Goal: Check status: Check status

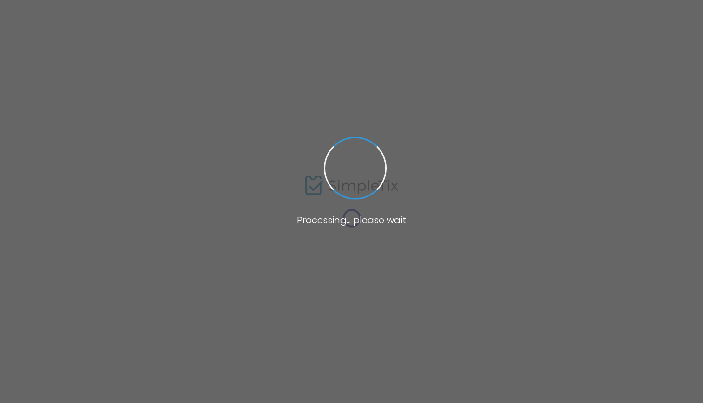
type input "[US_STATE]"
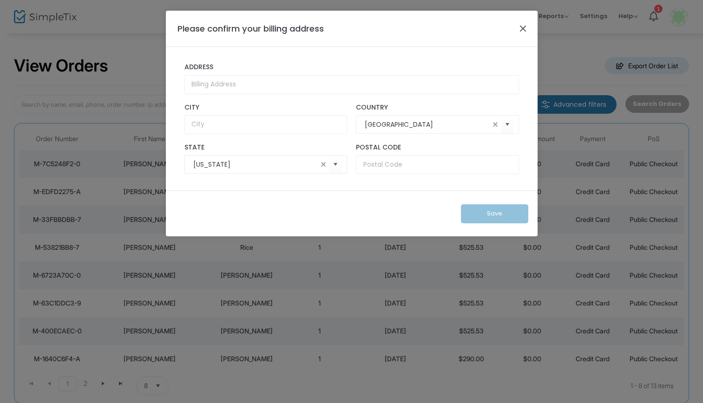
click at [522, 27] on button "Close" at bounding box center [523, 28] width 12 height 12
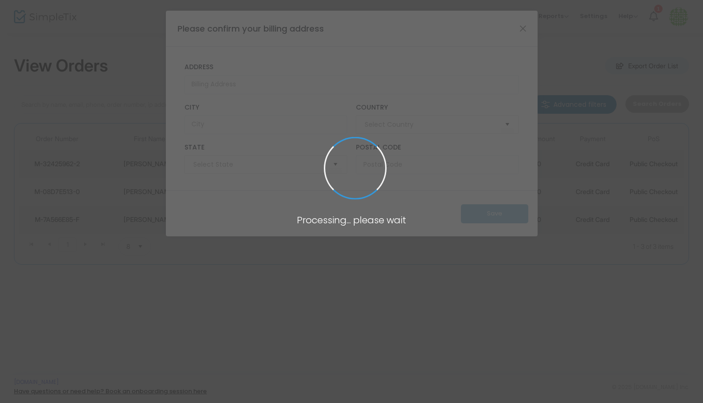
type input "[GEOGRAPHIC_DATA]"
type input "[US_STATE]"
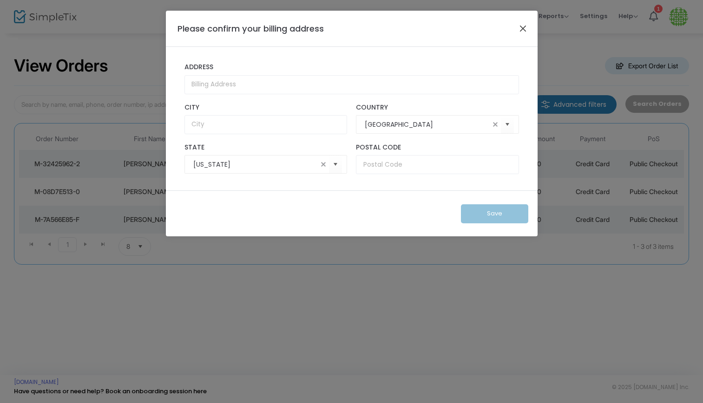
click at [520, 28] on button "Close" at bounding box center [523, 28] width 12 height 12
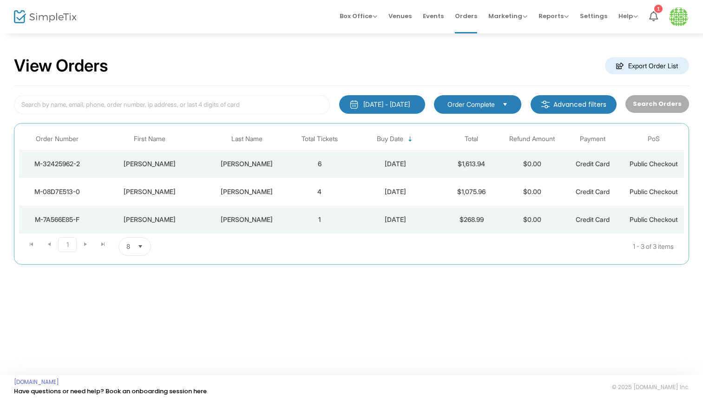
click at [245, 163] on div "Kuhn" at bounding box center [247, 163] width 80 height 9
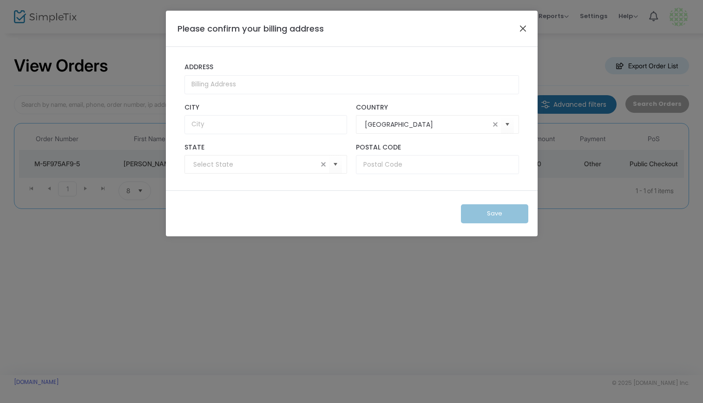
click at [521, 26] on button "Close" at bounding box center [523, 28] width 12 height 12
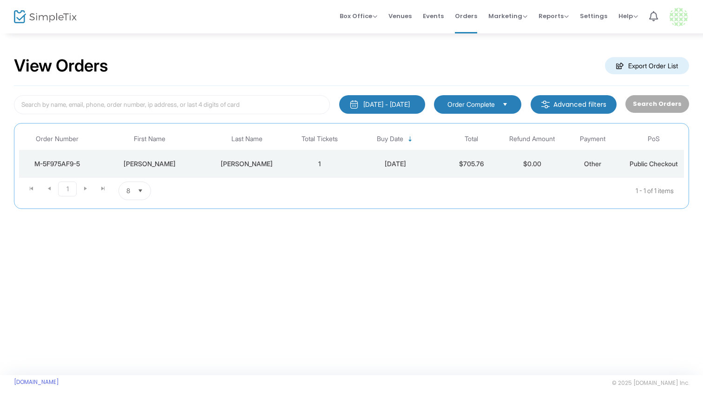
click at [377, 103] on div "9/13/2025 - 10/13/2025" at bounding box center [386, 104] width 46 height 9
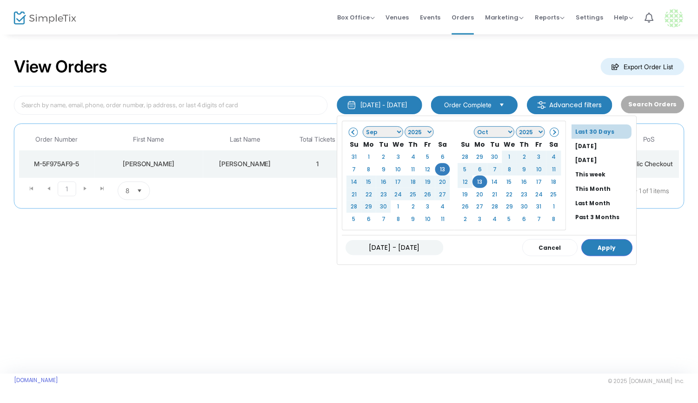
scroll to position [74, 0]
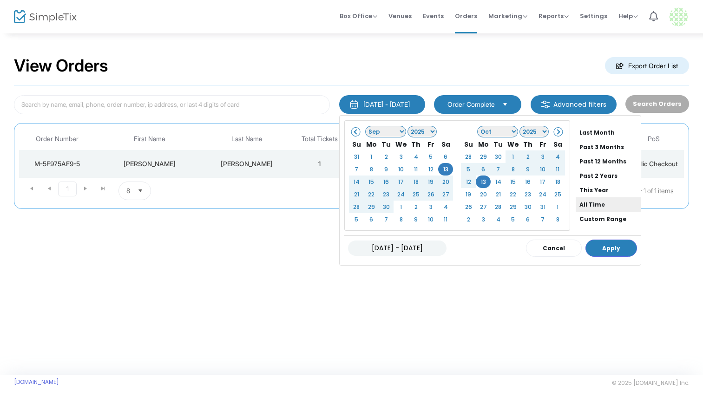
click at [576, 198] on li "All Time" at bounding box center [608, 205] width 65 height 14
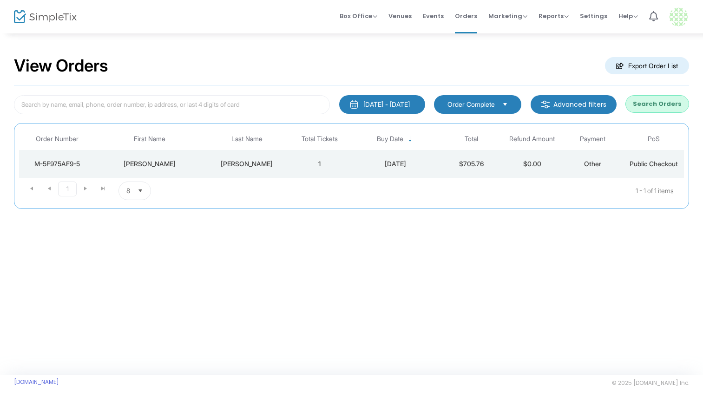
click at [661, 106] on button "Search Orders" at bounding box center [658, 104] width 64 height 18
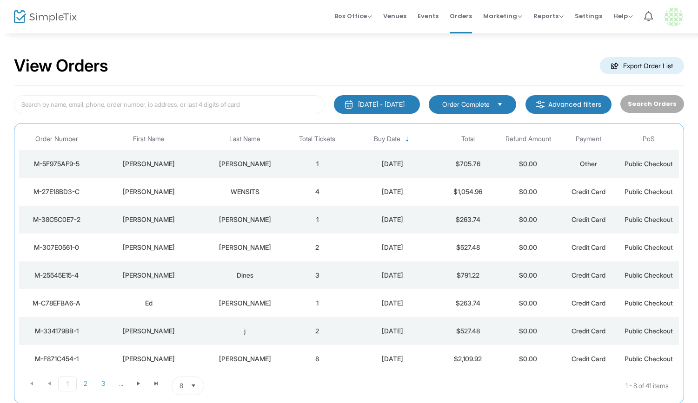
click at [261, 167] on div "Reynolds" at bounding box center [244, 163] width 79 height 9
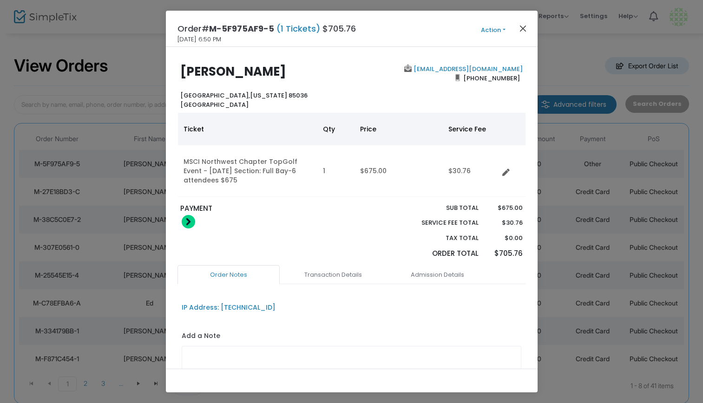
click at [526, 30] on button "Close" at bounding box center [523, 28] width 12 height 12
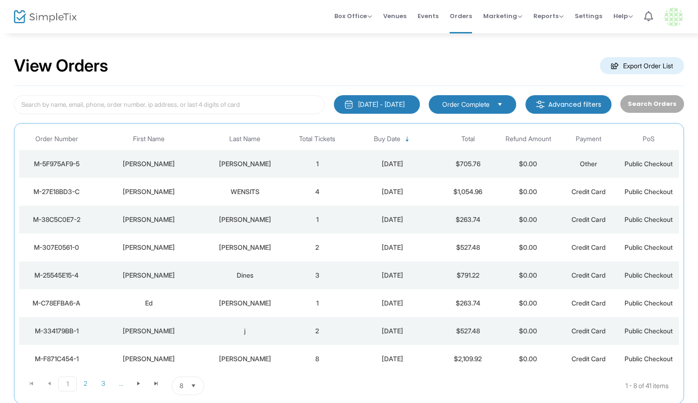
click at [672, 12] on img at bounding box center [673, 16] width 19 height 19
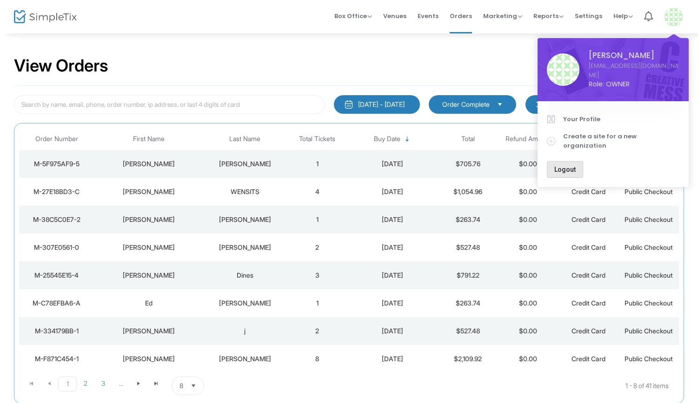
click at [565, 166] on span "Logout" at bounding box center [564, 169] width 21 height 7
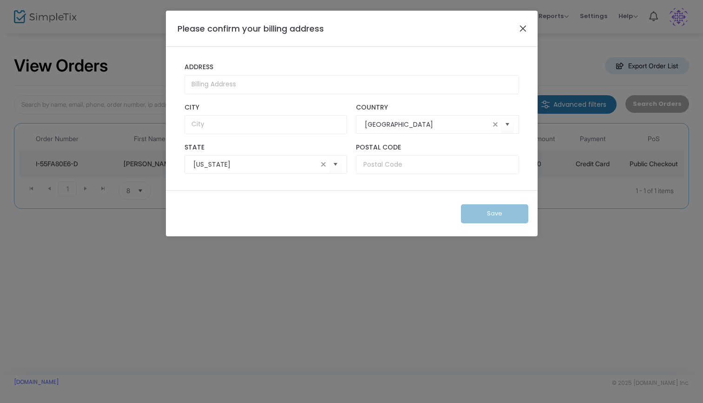
click at [523, 26] on button "Close" at bounding box center [523, 28] width 12 height 12
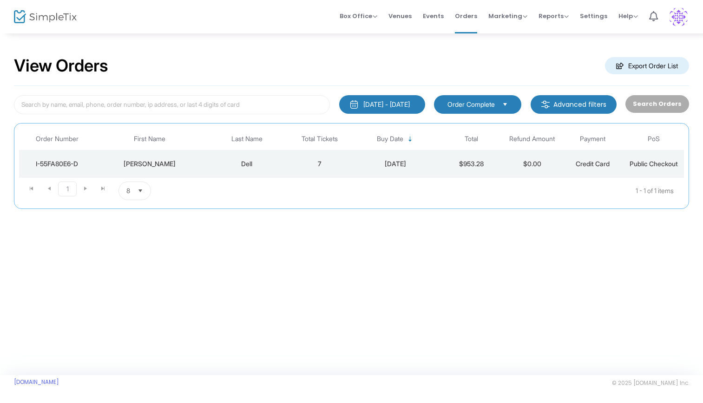
click at [681, 15] on img at bounding box center [678, 16] width 19 height 19
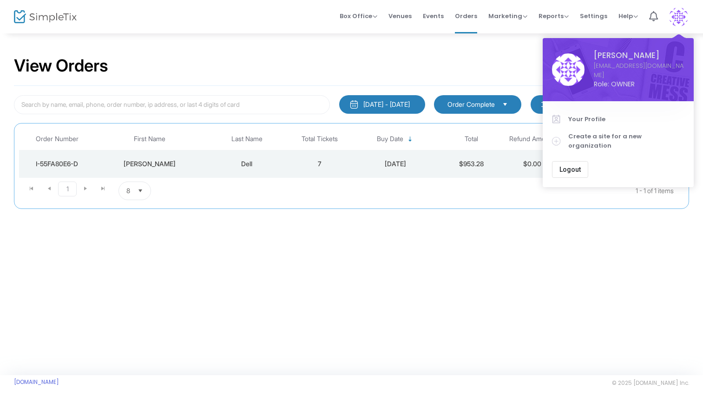
click at [569, 166] on span "Logout" at bounding box center [570, 169] width 21 height 7
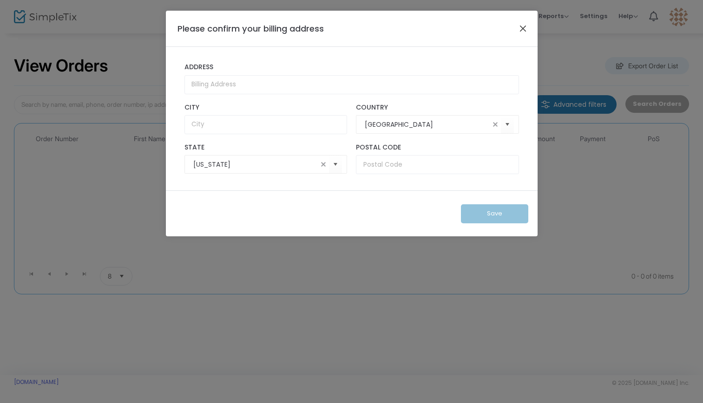
click at [522, 27] on button "Close" at bounding box center [523, 28] width 12 height 12
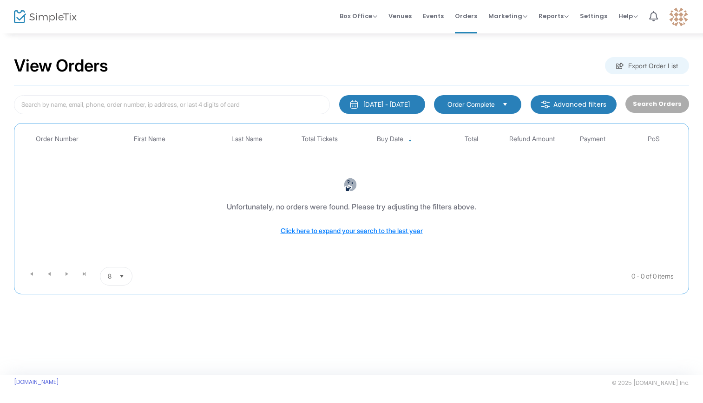
click at [405, 99] on button "[DATE] - [DATE]" at bounding box center [382, 104] width 86 height 19
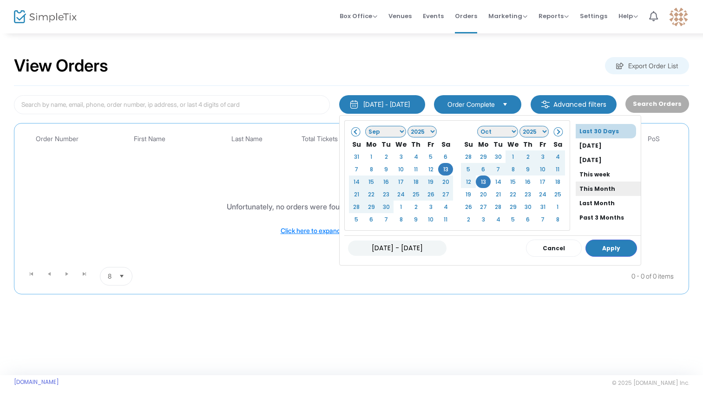
scroll to position [74, 0]
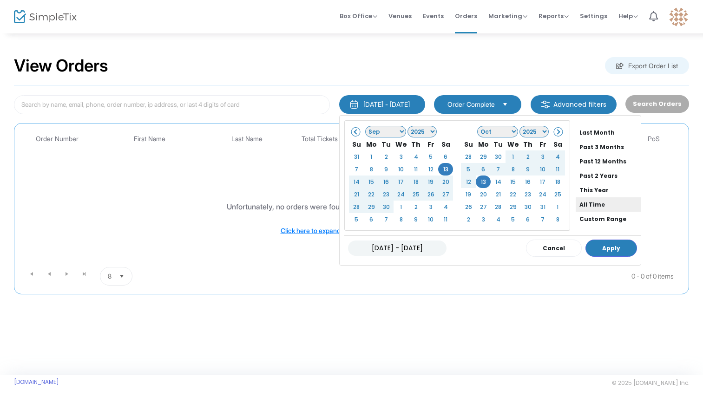
click at [576, 201] on li "All Time" at bounding box center [608, 205] width 65 height 14
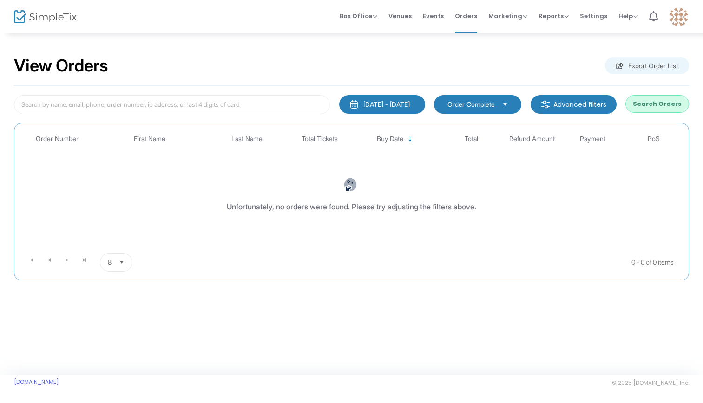
click at [392, 102] on div "[DATE] - [DATE]" at bounding box center [386, 104] width 46 height 9
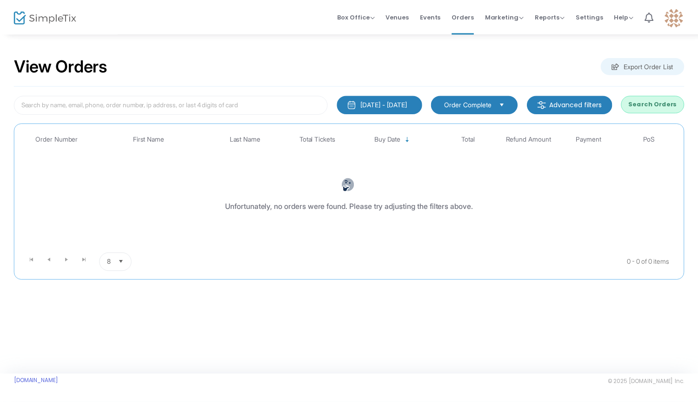
scroll to position [71, 0]
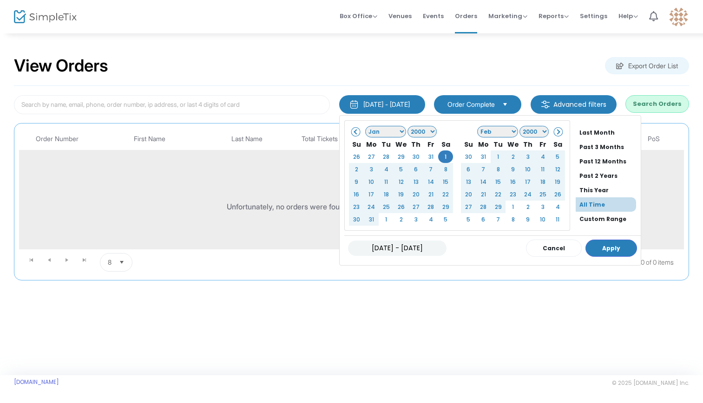
click at [588, 206] on li "All Time" at bounding box center [606, 205] width 60 height 14
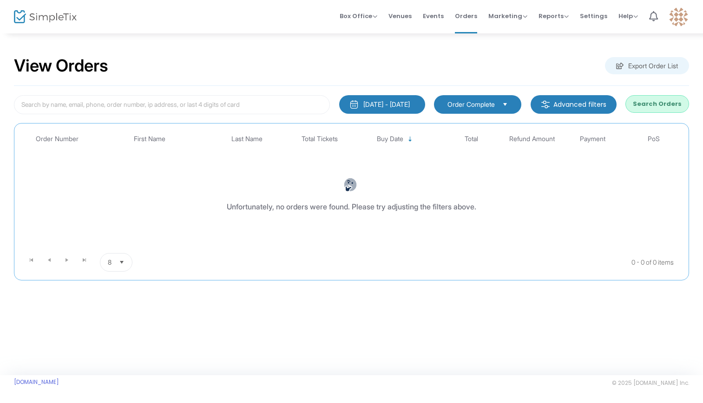
click at [649, 97] on button "Search Orders" at bounding box center [658, 104] width 64 height 18
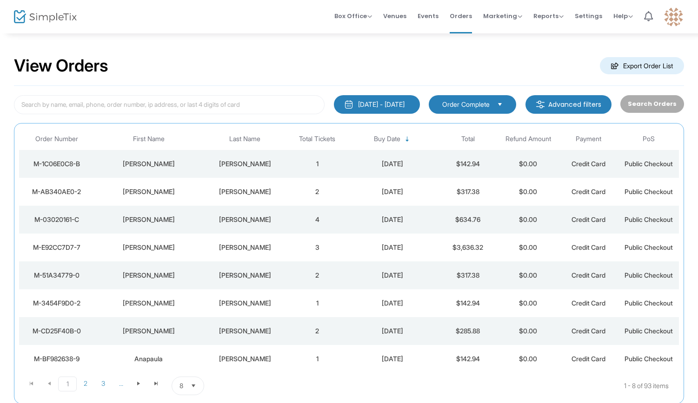
click at [675, 22] on img at bounding box center [673, 16] width 19 height 19
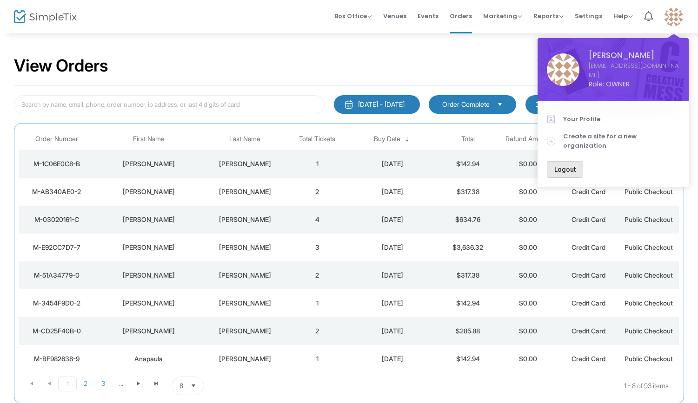
click at [569, 166] on span "Logout" at bounding box center [564, 169] width 21 height 7
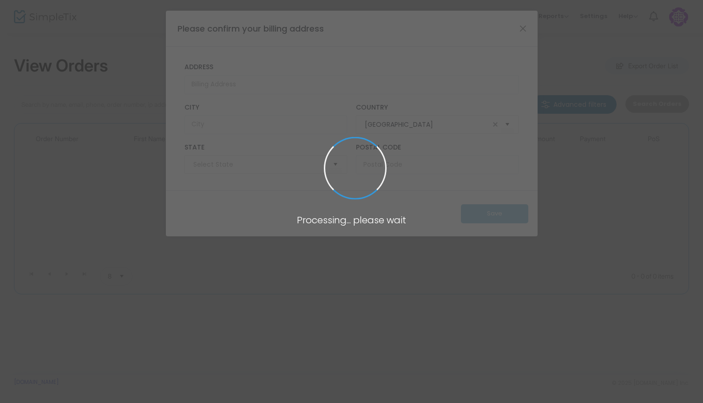
type input "[US_STATE]"
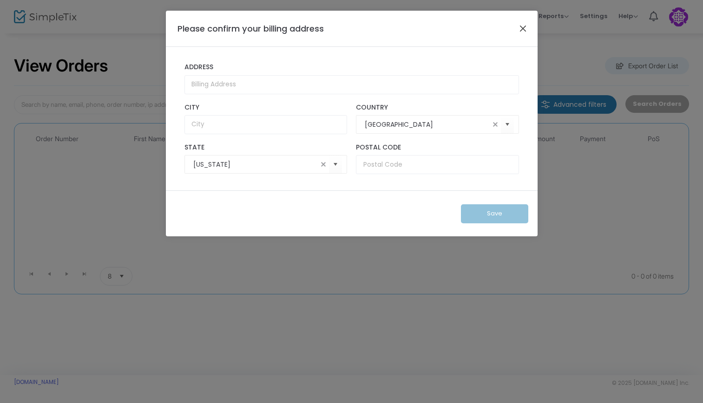
click at [523, 27] on button "Close" at bounding box center [523, 28] width 12 height 12
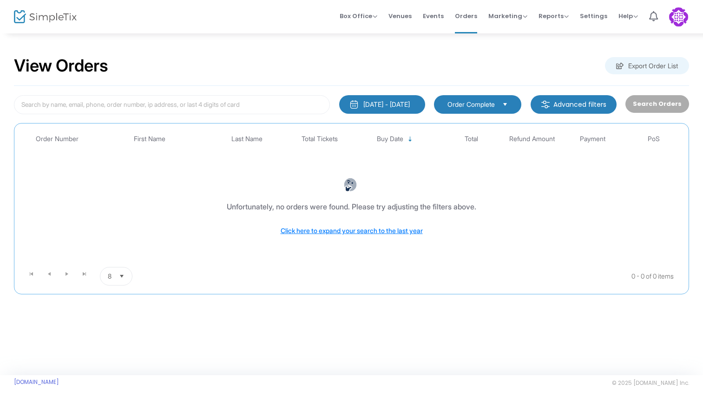
click at [405, 100] on div "9/13/2025 - 10/13/2025" at bounding box center [386, 104] width 46 height 9
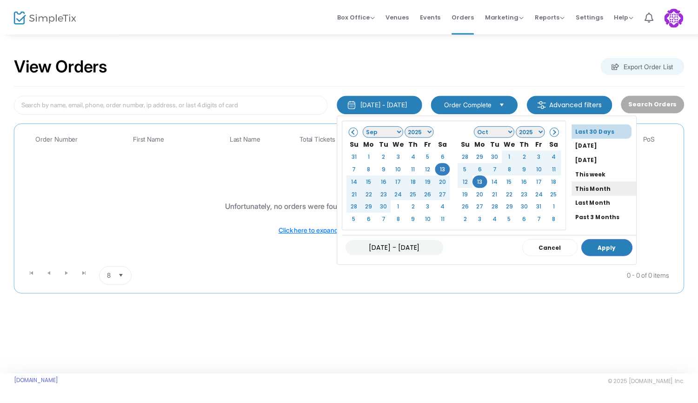
scroll to position [74, 0]
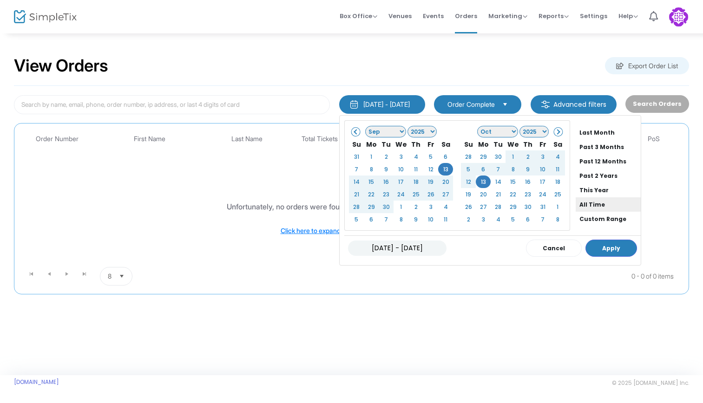
click at [576, 203] on li "All Time" at bounding box center [608, 205] width 65 height 14
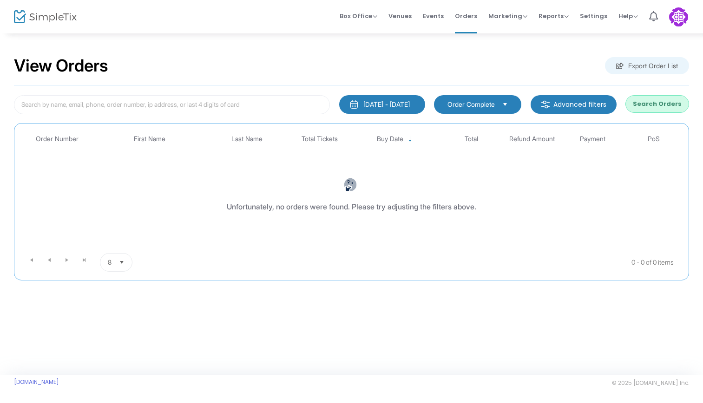
click at [661, 105] on button "Search Orders" at bounding box center [658, 104] width 64 height 18
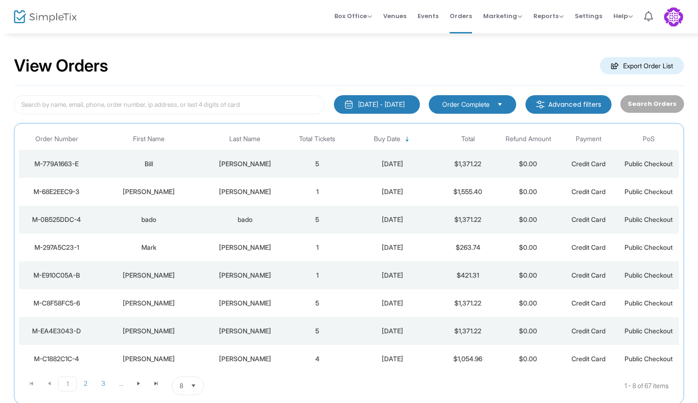
drag, startPoint x: 671, startPoint y: 19, endPoint x: 677, endPoint y: 28, distance: 10.7
click at [671, 19] on img at bounding box center [673, 16] width 19 height 19
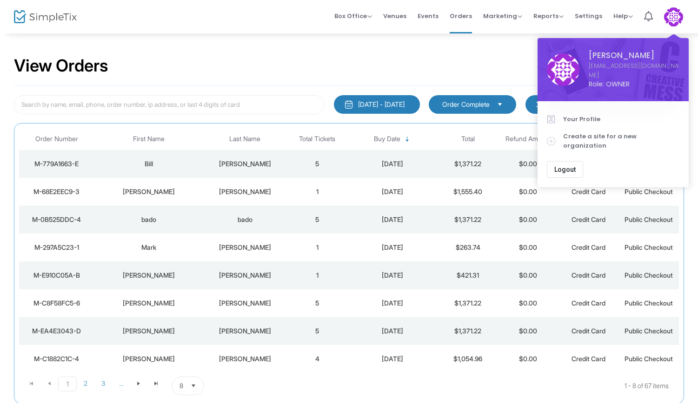
click at [567, 166] on span "Logout" at bounding box center [564, 169] width 21 height 7
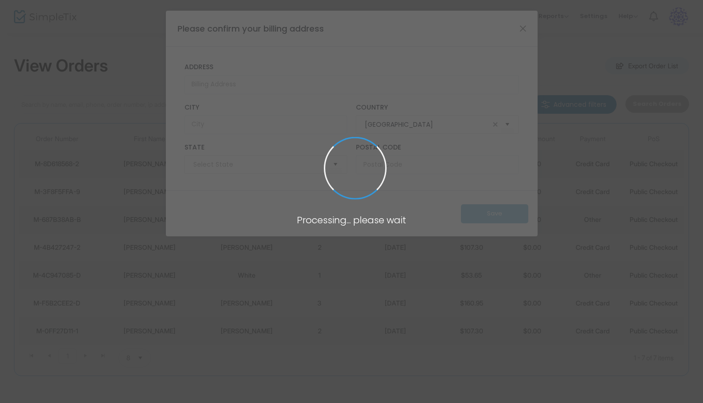
type input "[US_STATE]"
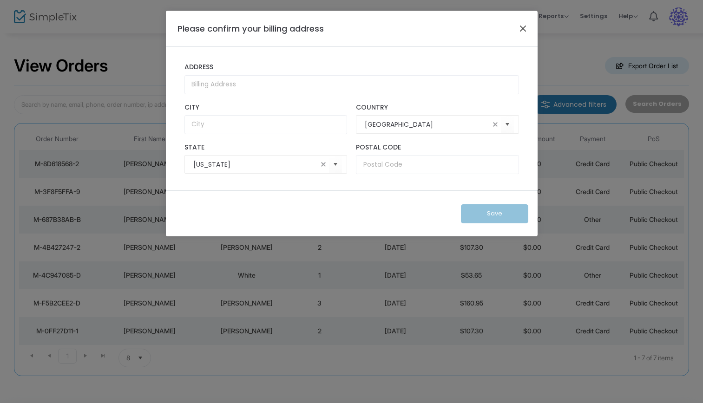
click at [522, 30] on button "Close" at bounding box center [523, 28] width 12 height 12
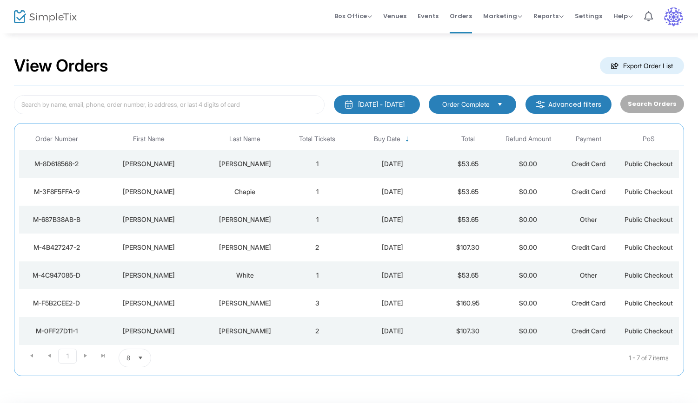
click at [674, 15] on img at bounding box center [673, 16] width 19 height 19
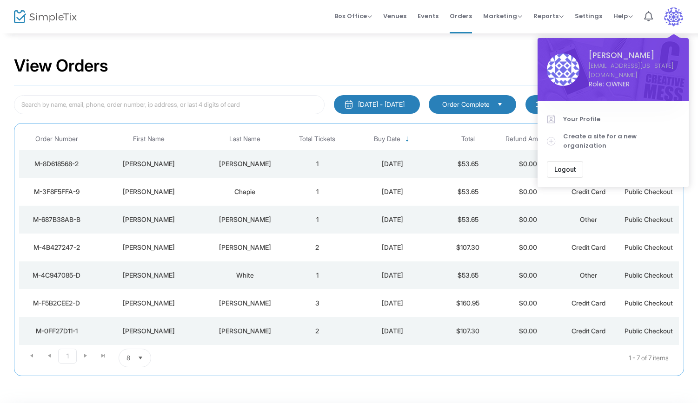
click at [571, 166] on span "Logout" at bounding box center [564, 169] width 21 height 7
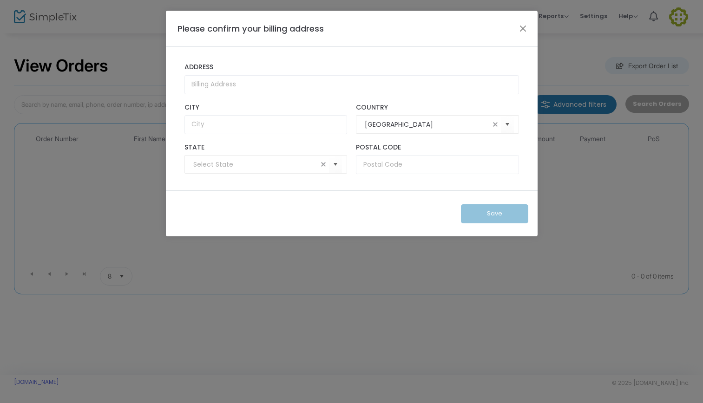
click at [531, 26] on div "Please confirm your billing address" at bounding box center [352, 29] width 372 height 36
drag, startPoint x: 521, startPoint y: 28, endPoint x: 509, endPoint y: 47, distance: 22.2
click at [521, 28] on button "Close" at bounding box center [523, 28] width 12 height 12
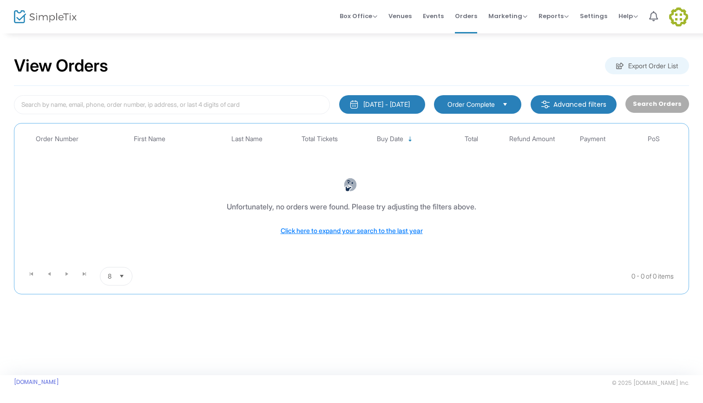
click at [410, 106] on div "[DATE] - [DATE]" at bounding box center [386, 104] width 46 height 9
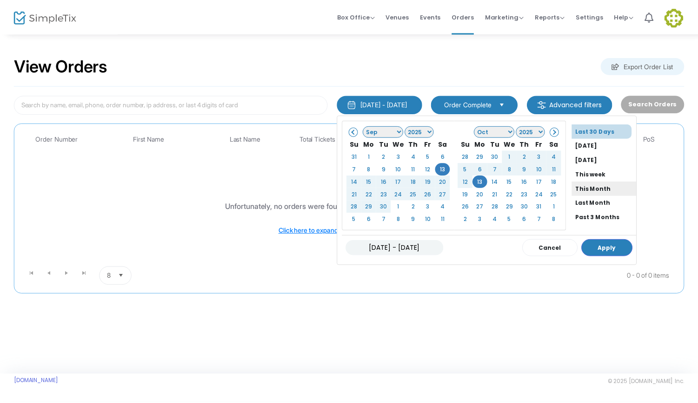
scroll to position [74, 0]
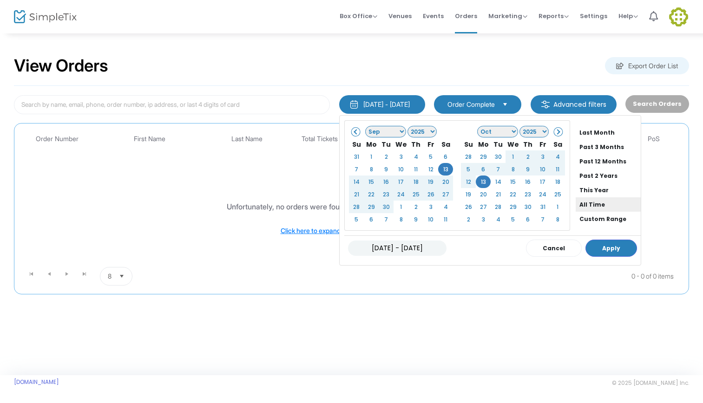
click at [580, 200] on li "All Time" at bounding box center [608, 205] width 65 height 14
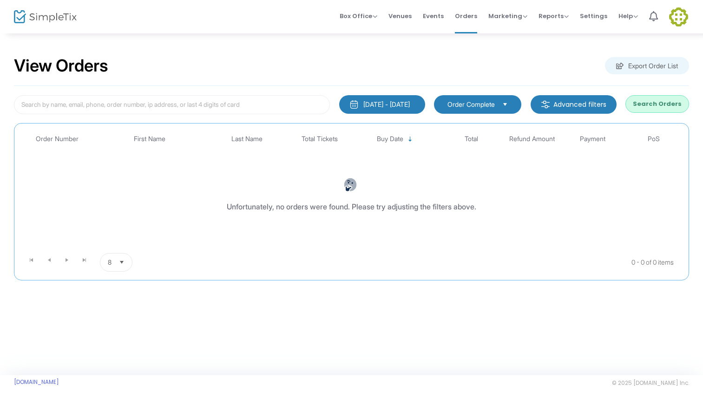
click at [667, 104] on button "Search Orders" at bounding box center [658, 104] width 64 height 18
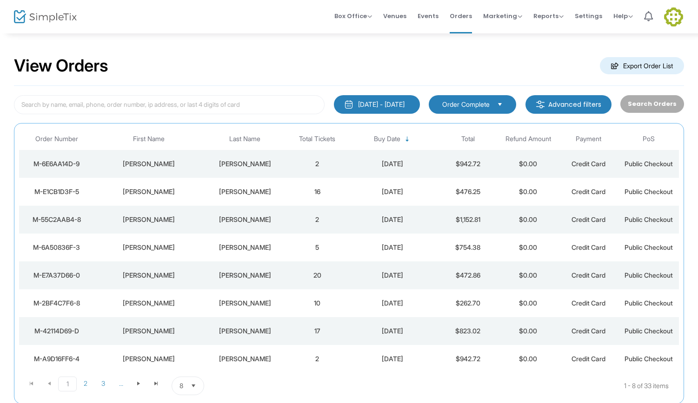
click at [673, 16] on img at bounding box center [673, 16] width 19 height 19
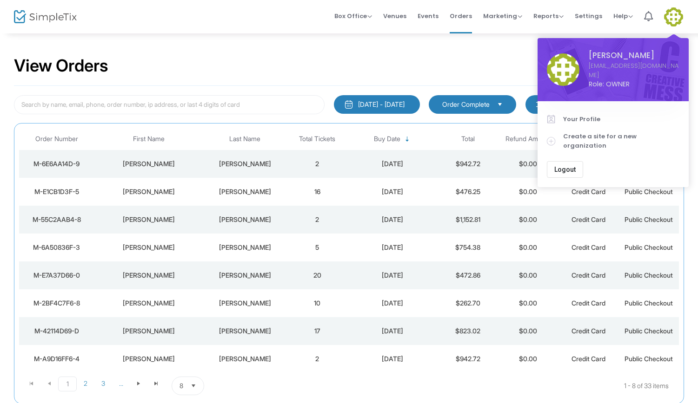
click at [569, 166] on span "Logout" at bounding box center [564, 169] width 21 height 7
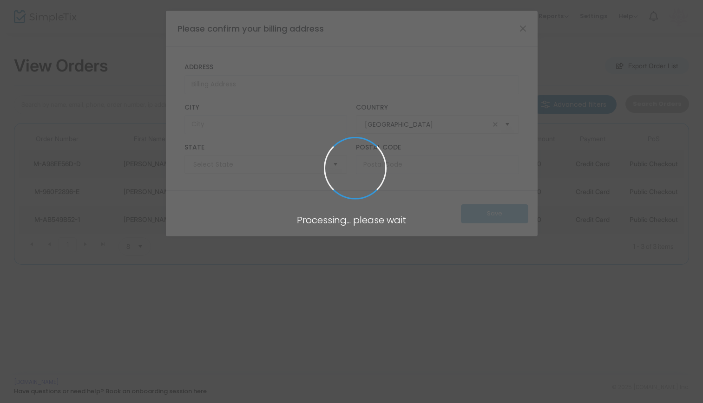
type input "[US_STATE]"
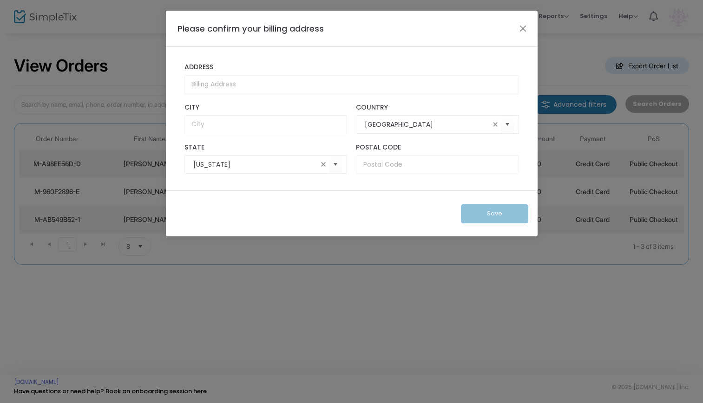
click at [515, 27] on div "Please confirm your billing address" at bounding box center [352, 29] width 372 height 36
click at [524, 28] on button "Close" at bounding box center [523, 28] width 12 height 12
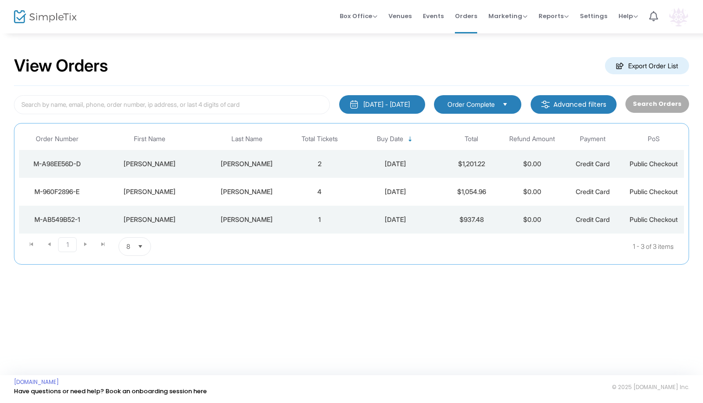
click at [677, 15] on img at bounding box center [678, 16] width 19 height 19
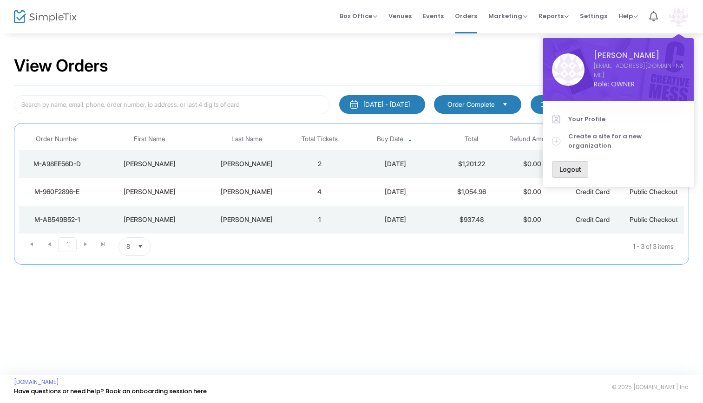
click at [573, 161] on button "Logout" at bounding box center [570, 169] width 36 height 17
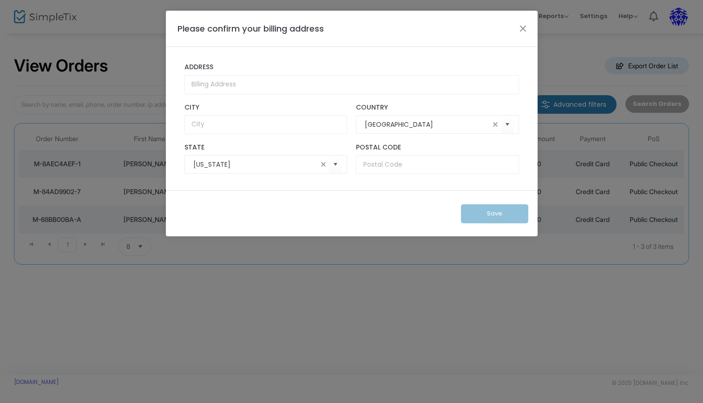
drag, startPoint x: 525, startPoint y: 27, endPoint x: 521, endPoint y: 31, distance: 5.6
click at [525, 27] on button "Close" at bounding box center [523, 28] width 12 height 12
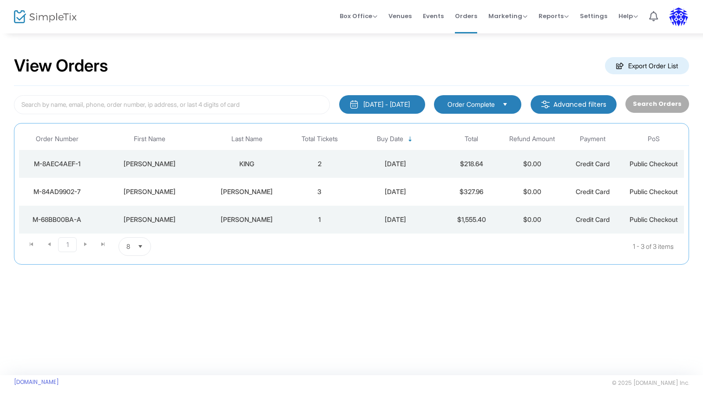
click at [158, 193] on div "[PERSON_NAME]" at bounding box center [149, 191] width 105 height 9
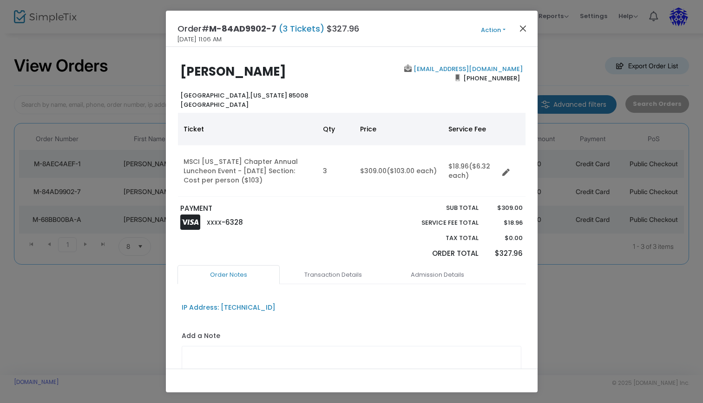
click at [523, 30] on button "Close" at bounding box center [523, 28] width 12 height 12
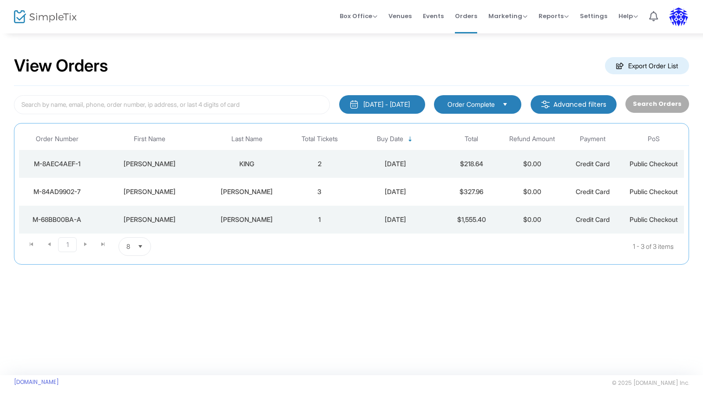
click at [253, 192] on div "[PERSON_NAME]" at bounding box center [247, 191] width 80 height 9
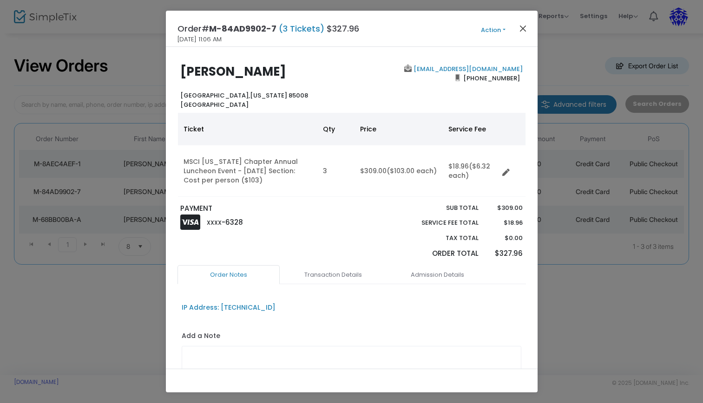
click at [527, 27] on button "Close" at bounding box center [523, 28] width 12 height 12
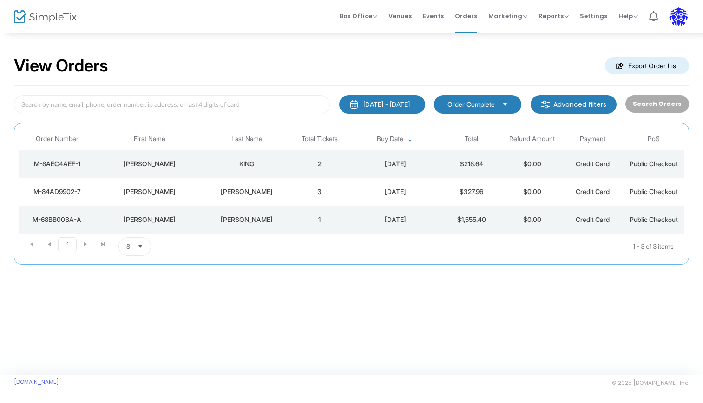
click at [246, 161] on div "KING" at bounding box center [247, 163] width 80 height 9
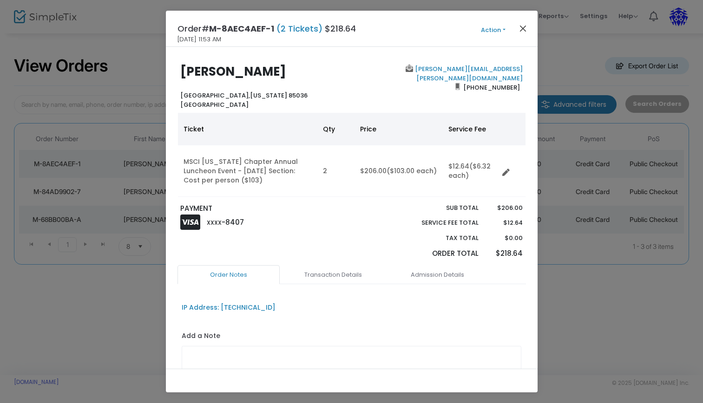
click at [522, 28] on button "Close" at bounding box center [523, 28] width 12 height 12
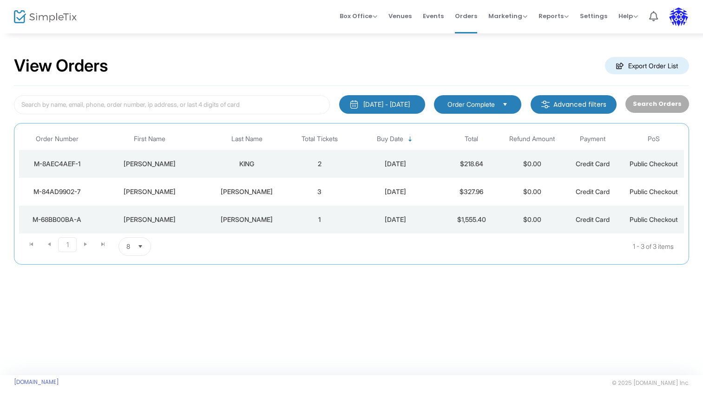
click at [265, 197] on td "[PERSON_NAME]" at bounding box center [247, 192] width 85 height 28
